Goal: Navigation & Orientation: Find specific page/section

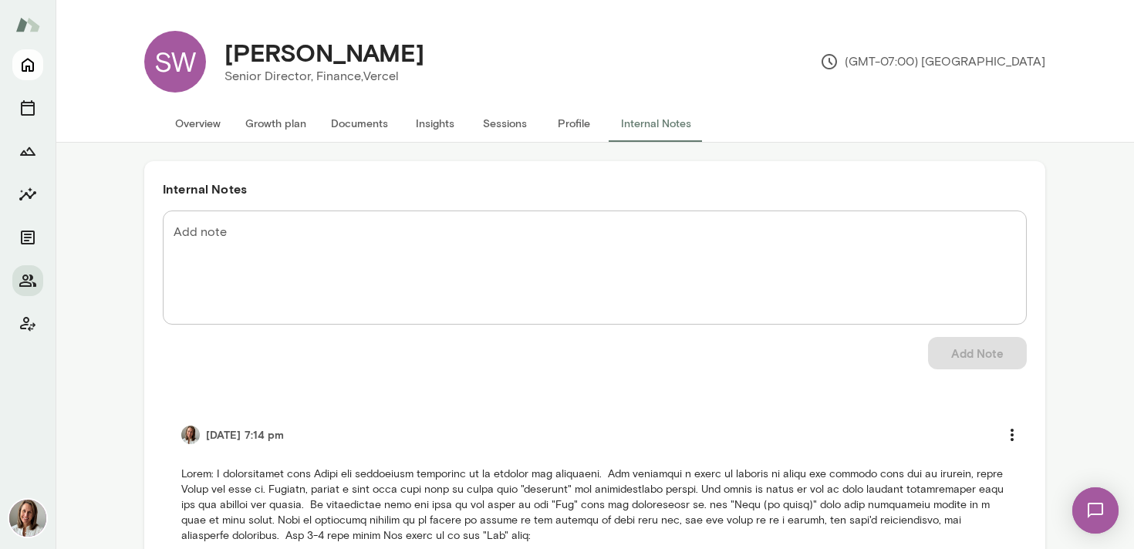
click at [25, 68] on icon "Home" at bounding box center [28, 66] width 12 height 14
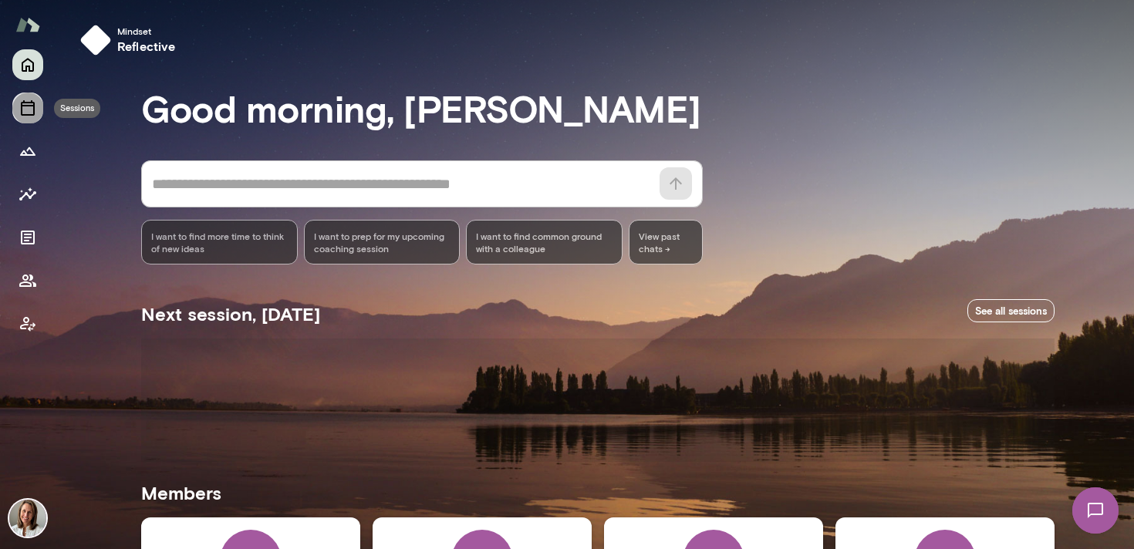
click at [37, 110] on button "Sessions" at bounding box center [27, 108] width 31 height 31
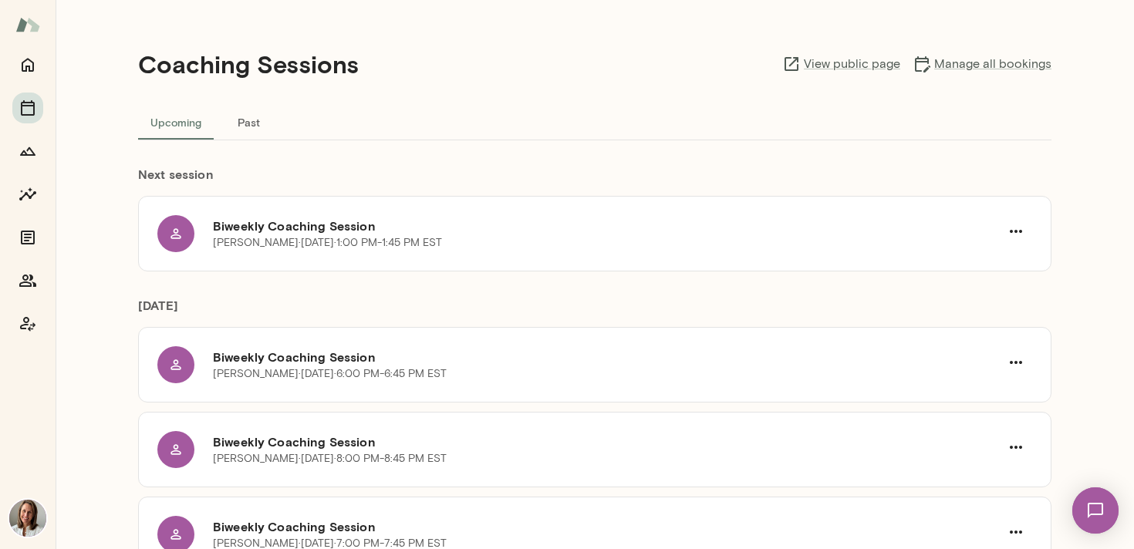
scroll to position [1, 0]
click at [35, 149] on icon "Growth Plan" at bounding box center [28, 151] width 19 height 19
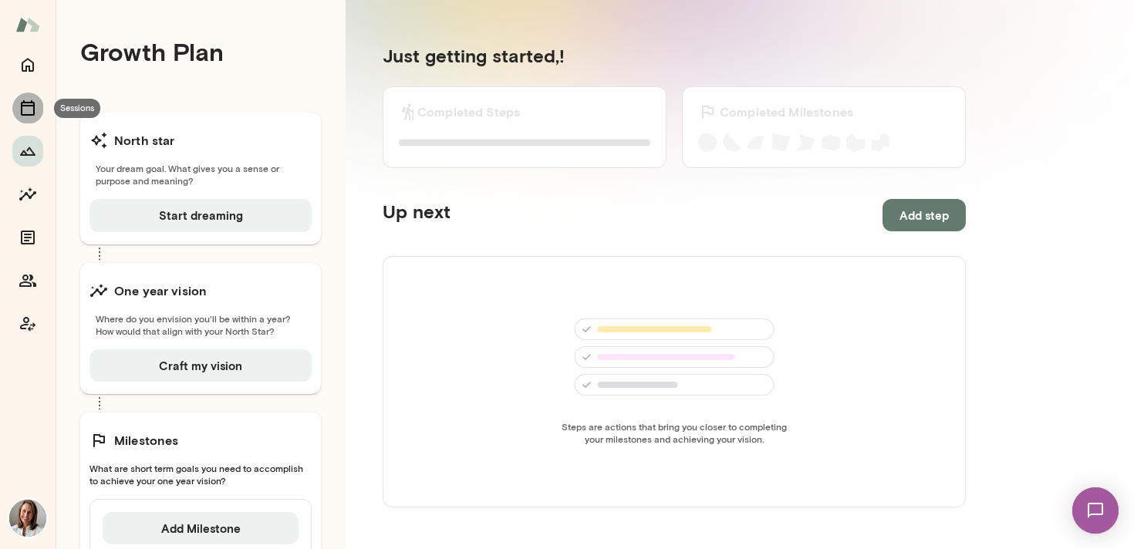
click at [31, 93] on button "Sessions" at bounding box center [27, 108] width 31 height 31
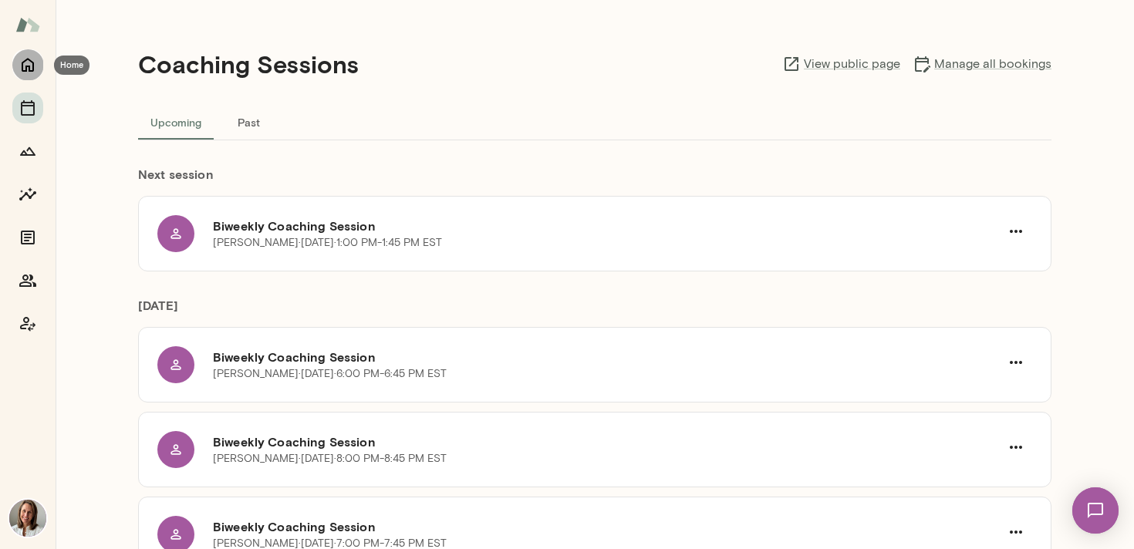
click at [26, 62] on icon "Home" at bounding box center [28, 65] width 19 height 19
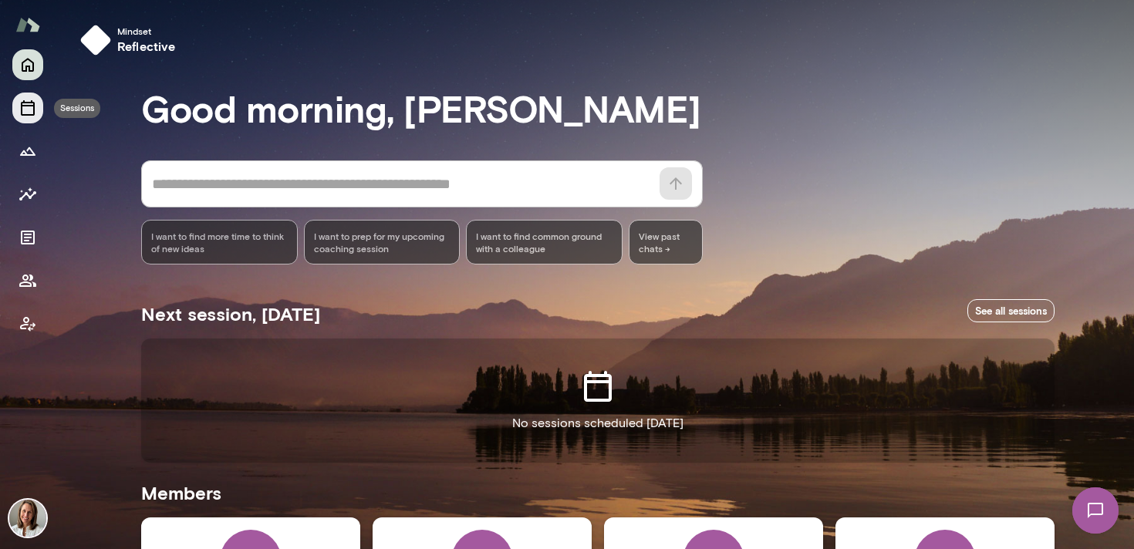
click at [26, 109] on icon "Sessions" at bounding box center [28, 108] width 19 height 19
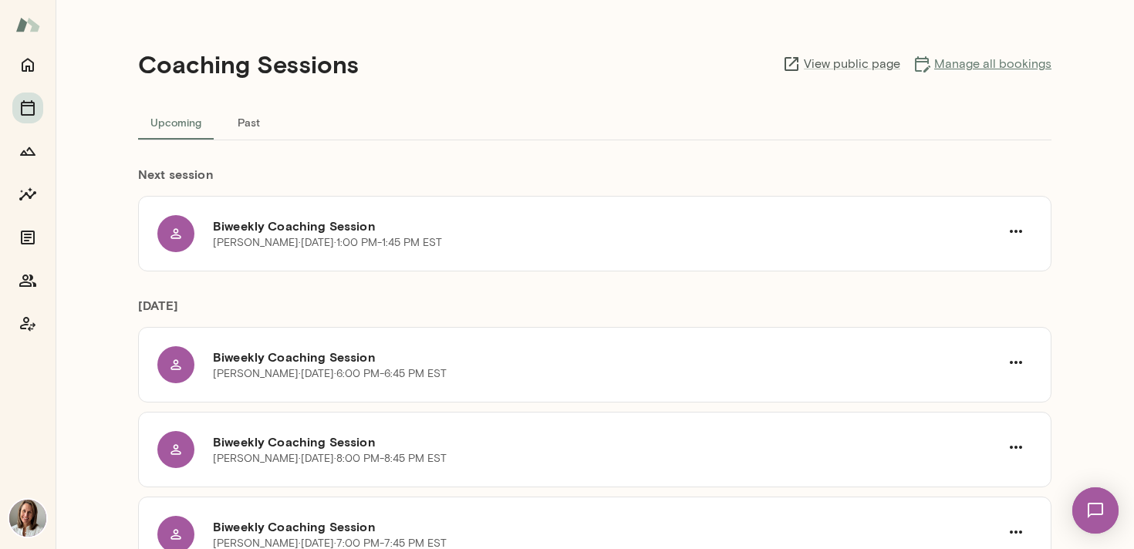
click at [973, 62] on link "Manage all bookings" at bounding box center [981, 64] width 139 height 19
